Goal: Find specific page/section

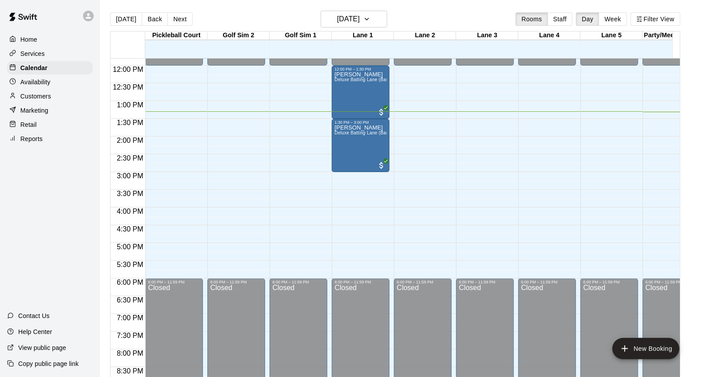
scroll to position [370, 0]
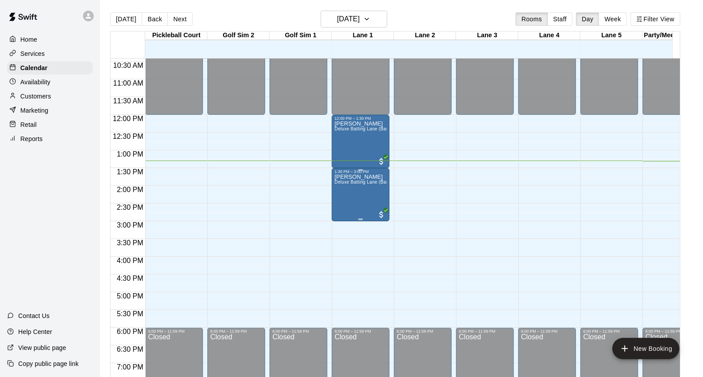
click at [368, 177] on p "[PERSON_NAME]" at bounding box center [360, 177] width 52 height 0
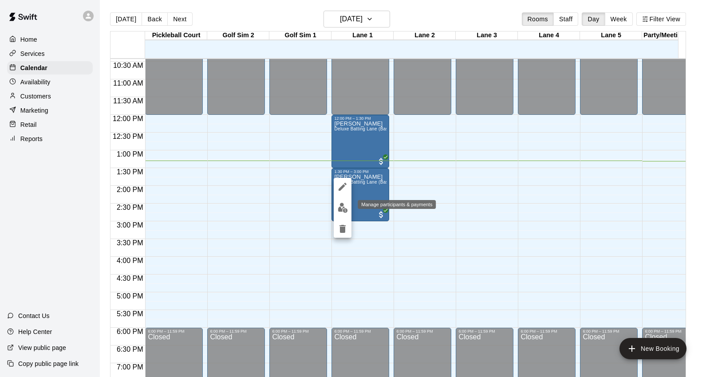
click at [339, 205] on img "edit" at bounding box center [343, 208] width 10 height 10
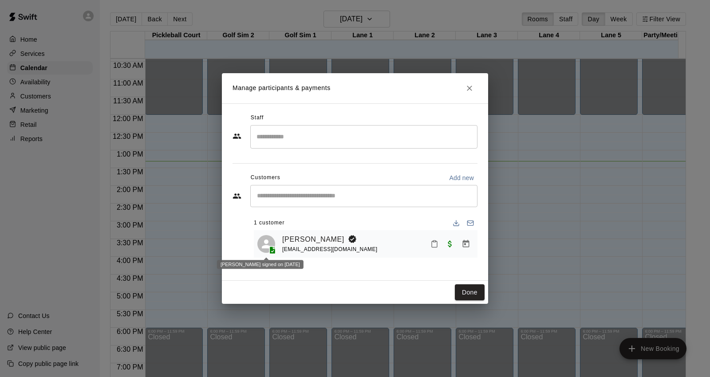
click at [273, 249] on polyline at bounding box center [274, 248] width 2 height 2
click at [272, 249] on icon at bounding box center [273, 251] width 6 height 8
click at [300, 239] on link "[PERSON_NAME]" at bounding box center [313, 240] width 62 height 12
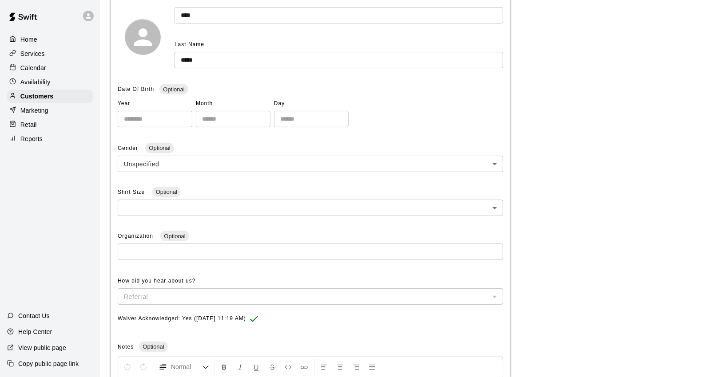
scroll to position [246, 0]
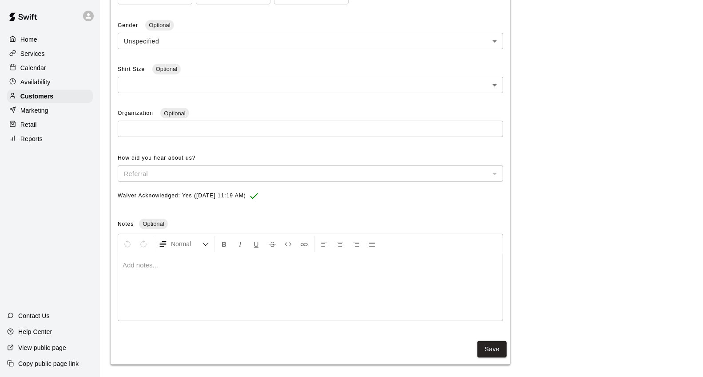
click at [246, 191] on span "Waiver Acknowledged: Yes ([DATE] 11:19 AM)" at bounding box center [182, 196] width 128 height 14
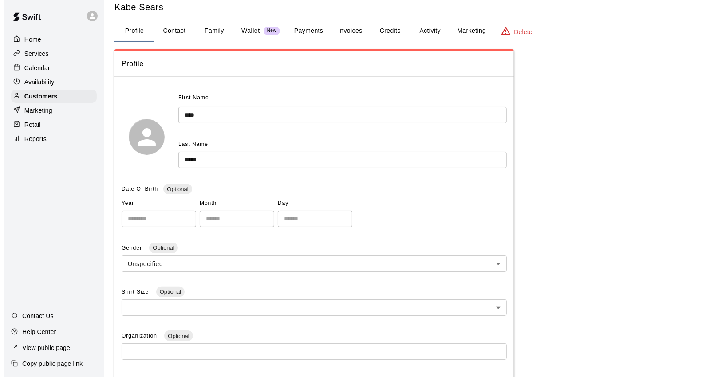
scroll to position [0, 0]
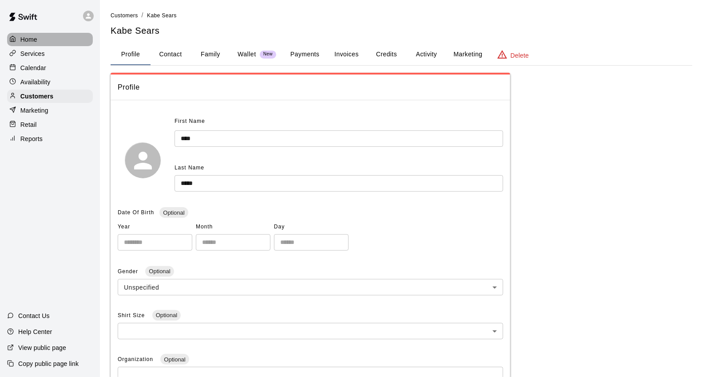
click at [42, 38] on div "Home" at bounding box center [50, 39] width 86 height 13
